Goal: Complete application form

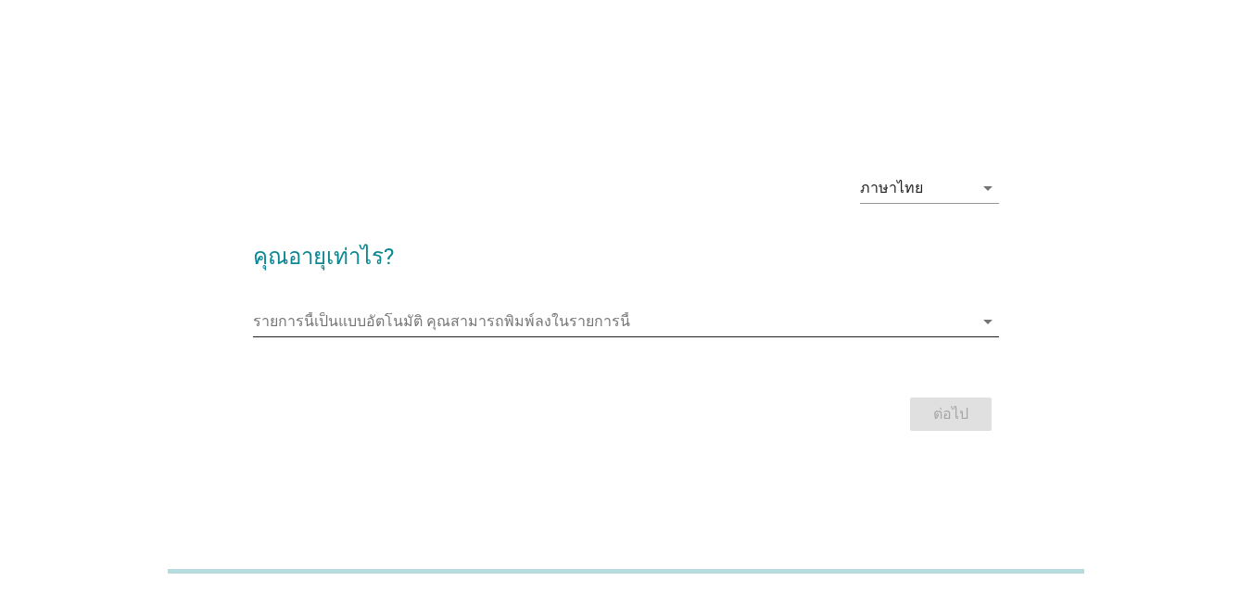
click at [544, 310] on input "รายการนี้เป็นแบบอัตโนมัติ คุณสามารถพิมพ์ลงในรายการนี้" at bounding box center [613, 322] width 720 height 30
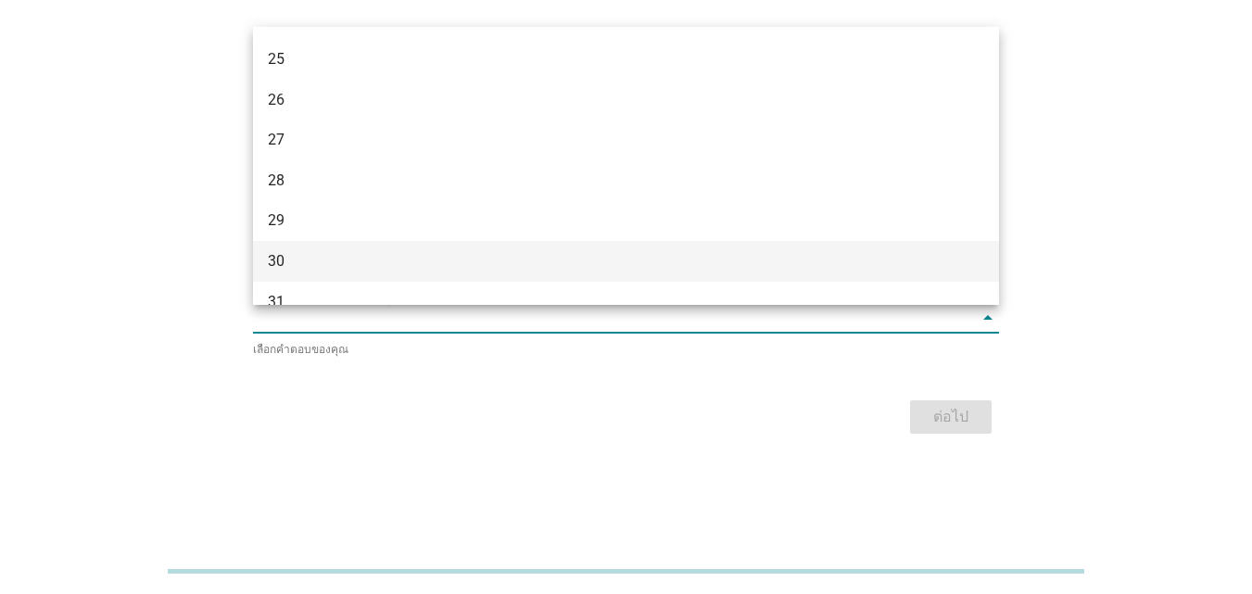
scroll to position [371, 0]
click at [308, 244] on div "32" at bounding box center [596, 249] width 657 height 22
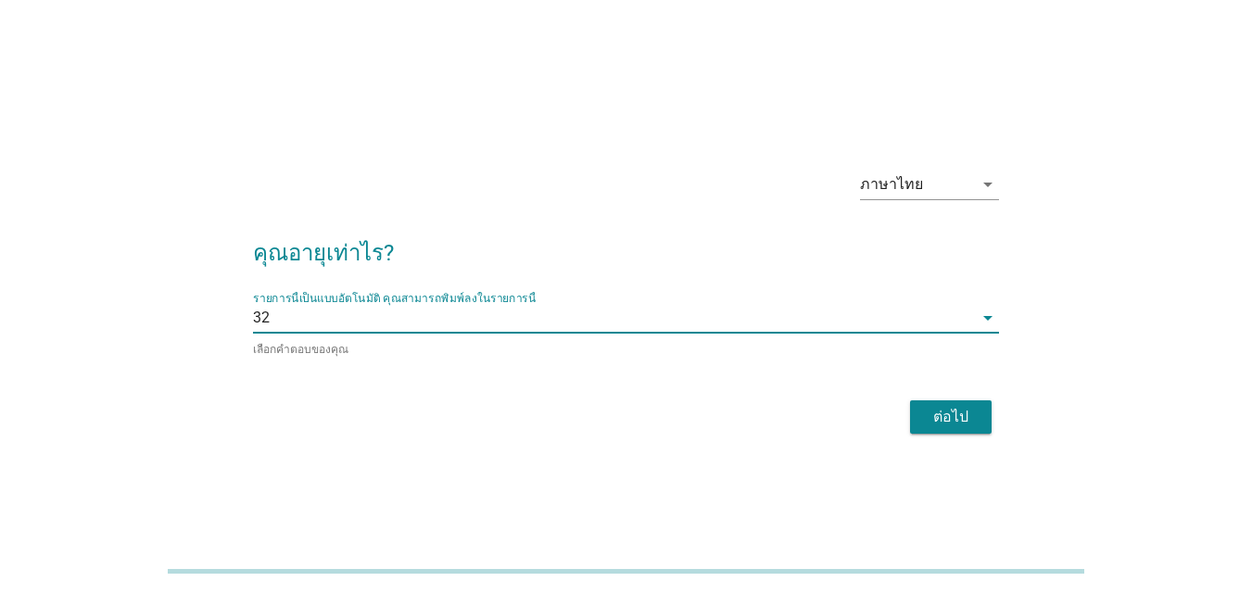
click at [931, 412] on div "ต่อไป" at bounding box center [951, 417] width 52 height 22
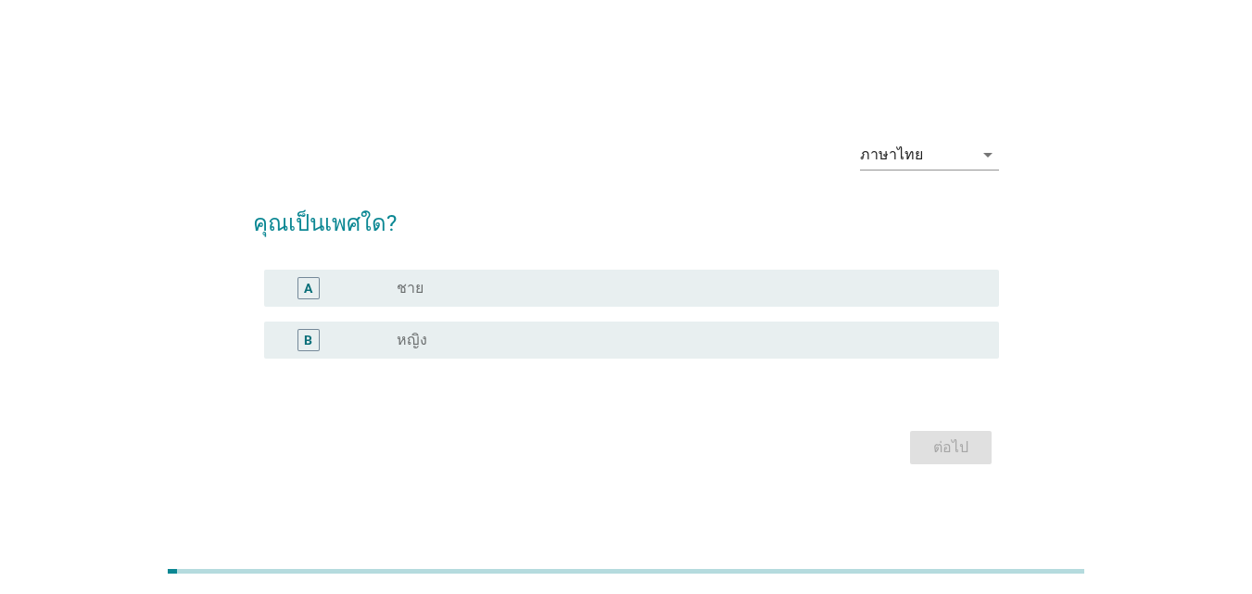
click at [528, 324] on div "B radio_button_unchecked หญิง" at bounding box center [631, 340] width 735 height 37
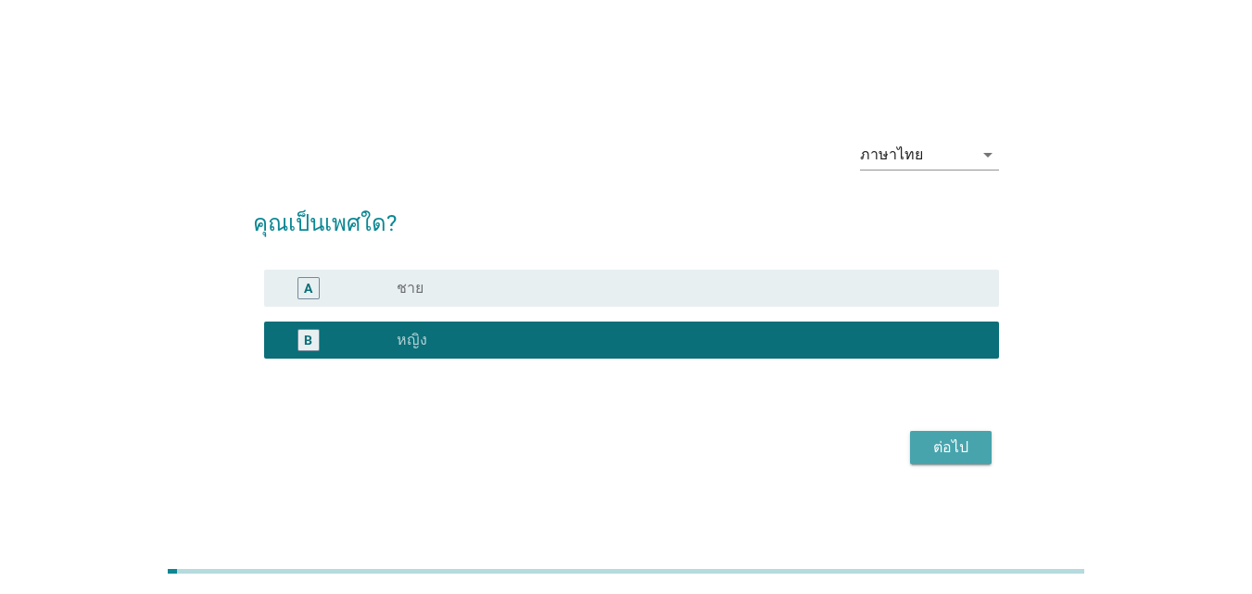
click at [964, 446] on div "ต่อไป" at bounding box center [951, 448] width 52 height 22
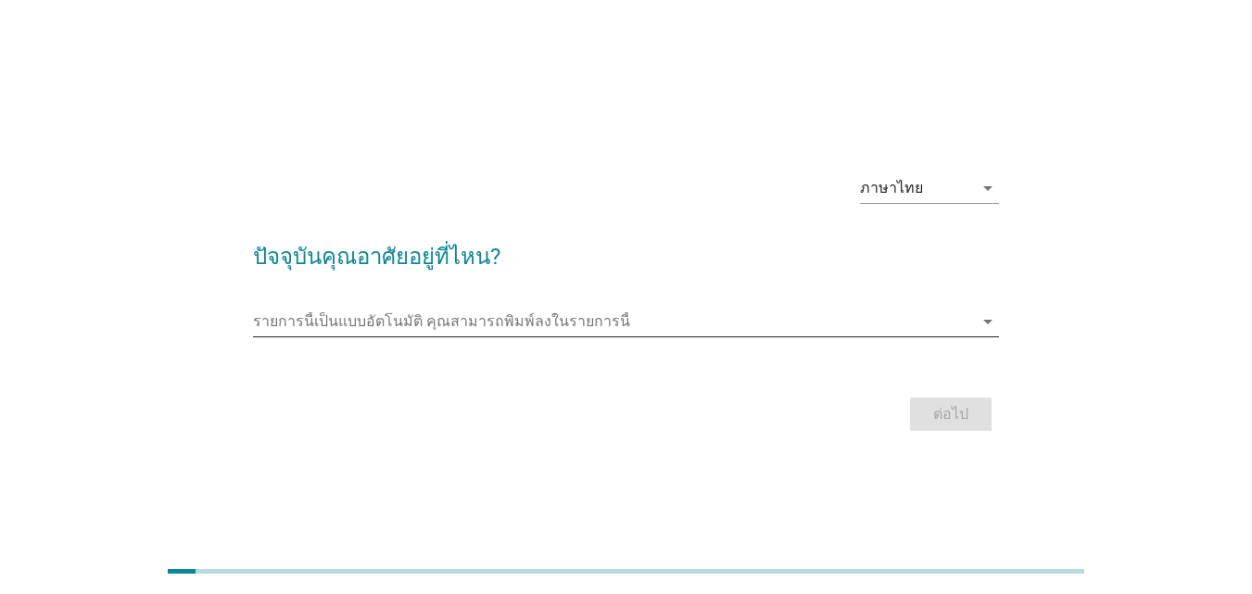
click at [451, 307] on input "รายการนี้เป็นแบบอัตโนมัติ คุณสามารถพิมพ์ลงในรายการนี้" at bounding box center [613, 322] width 720 height 30
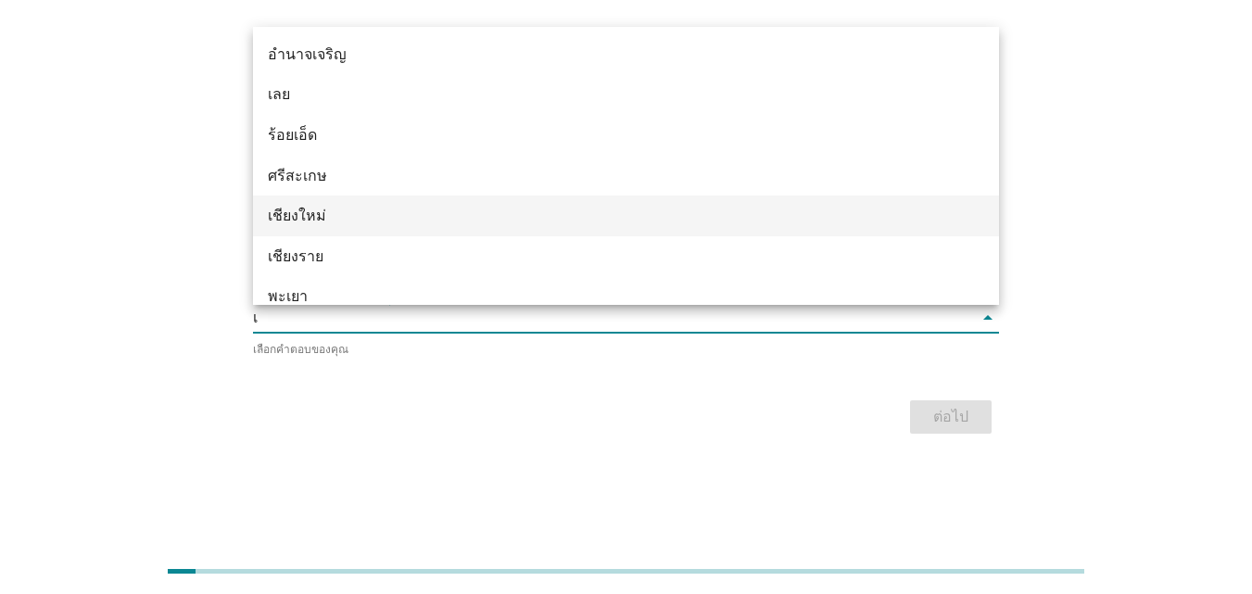
type input "เช"
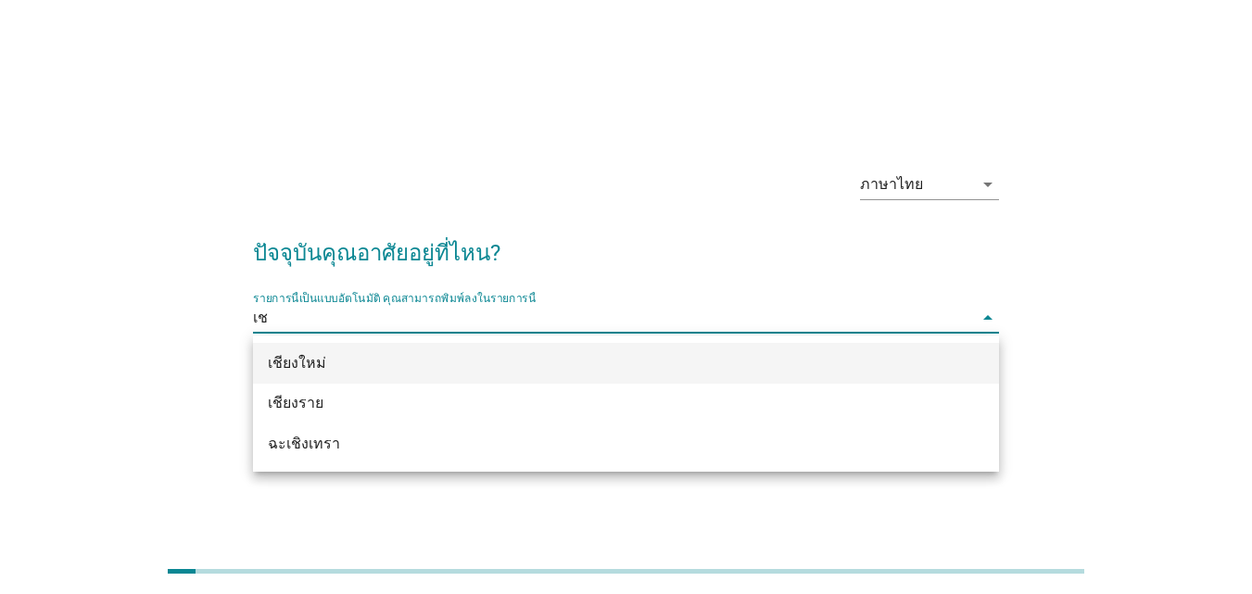
click at [455, 353] on div "เชียงใหม่" at bounding box center [596, 363] width 657 height 22
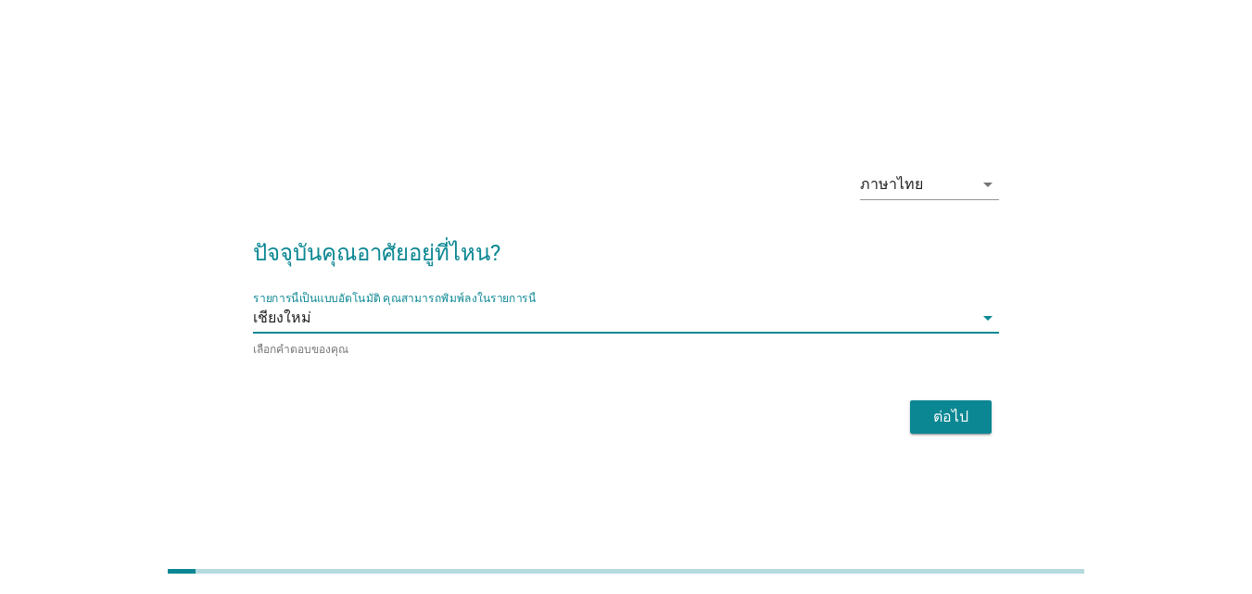
click at [953, 406] on div "ต่อไป" at bounding box center [951, 417] width 52 height 22
